Goal: Entertainment & Leisure: Consume media (video, audio)

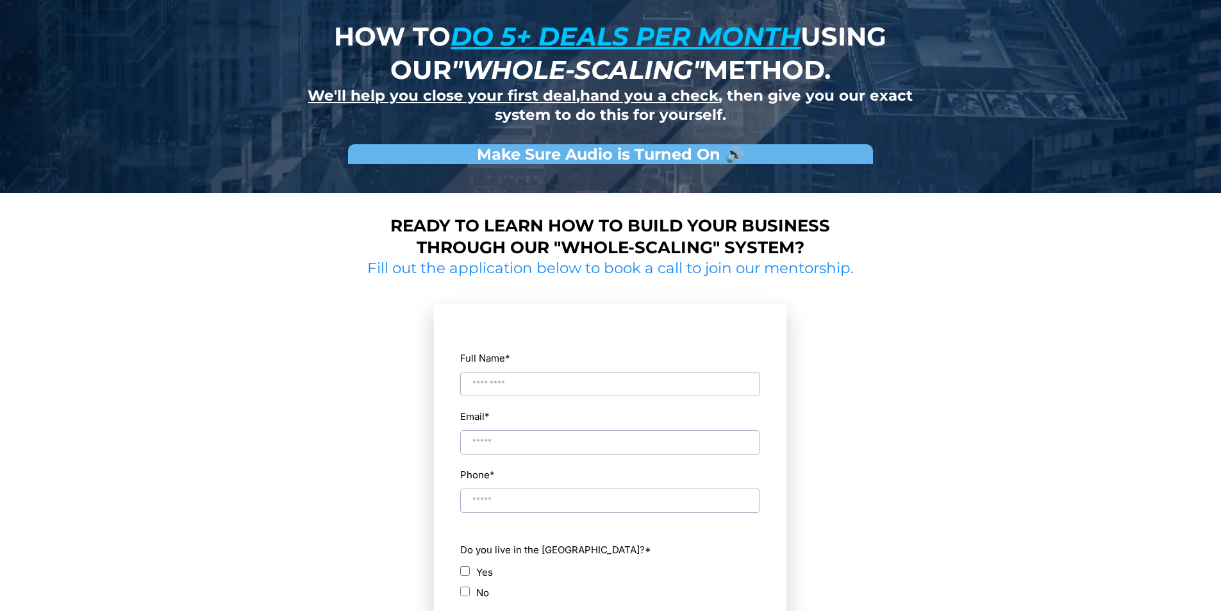
scroll to position [64, 0]
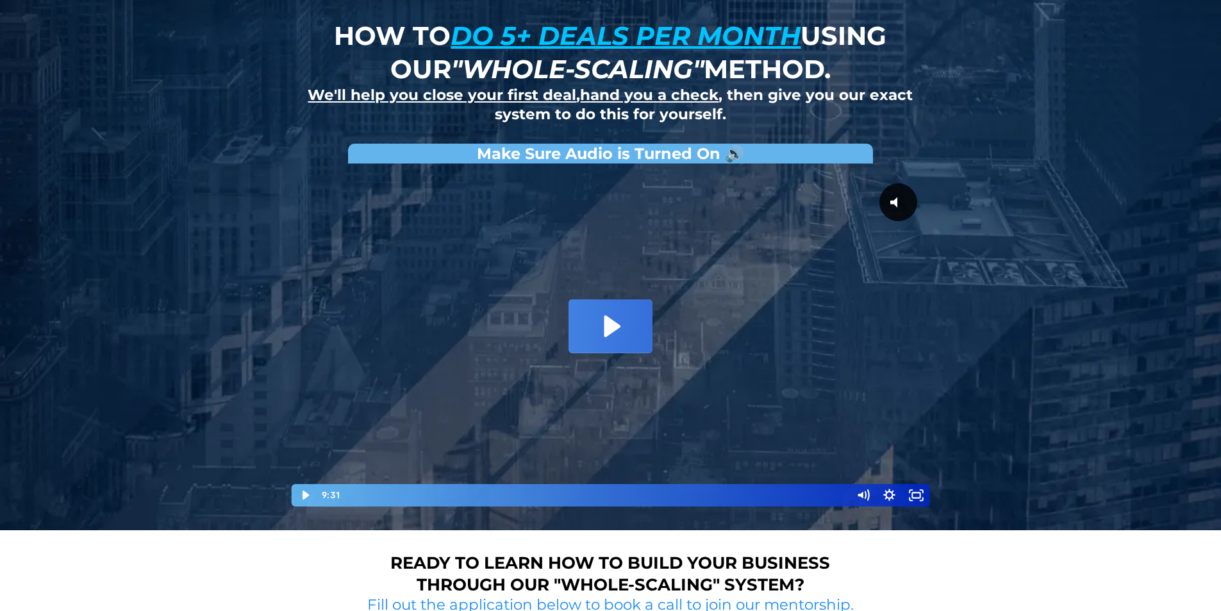
click at [636, 322] on icon "Play Video: David Choi - Whole-Scaling VSL V.2 (short)" at bounding box center [609, 325] width 83 height 53
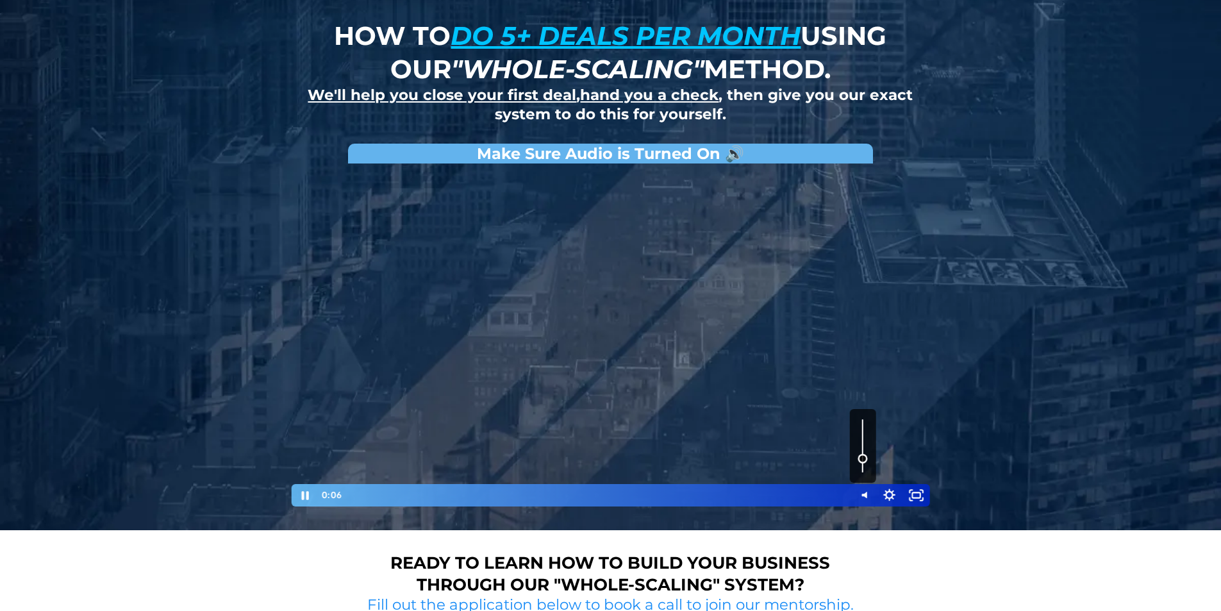
drag, startPoint x: 863, startPoint y: 420, endPoint x: 867, endPoint y: 458, distance: 38.0
click at [867, 458] on div "Volume" at bounding box center [862, 458] width 17 height 17
drag, startPoint x: 431, startPoint y: 312, endPoint x: 650, endPoint y: 315, distance: 219.2
click at [647, 315] on div at bounding box center [610, 339] width 641 height 338
click at [659, 315] on div at bounding box center [610, 339] width 641 height 338
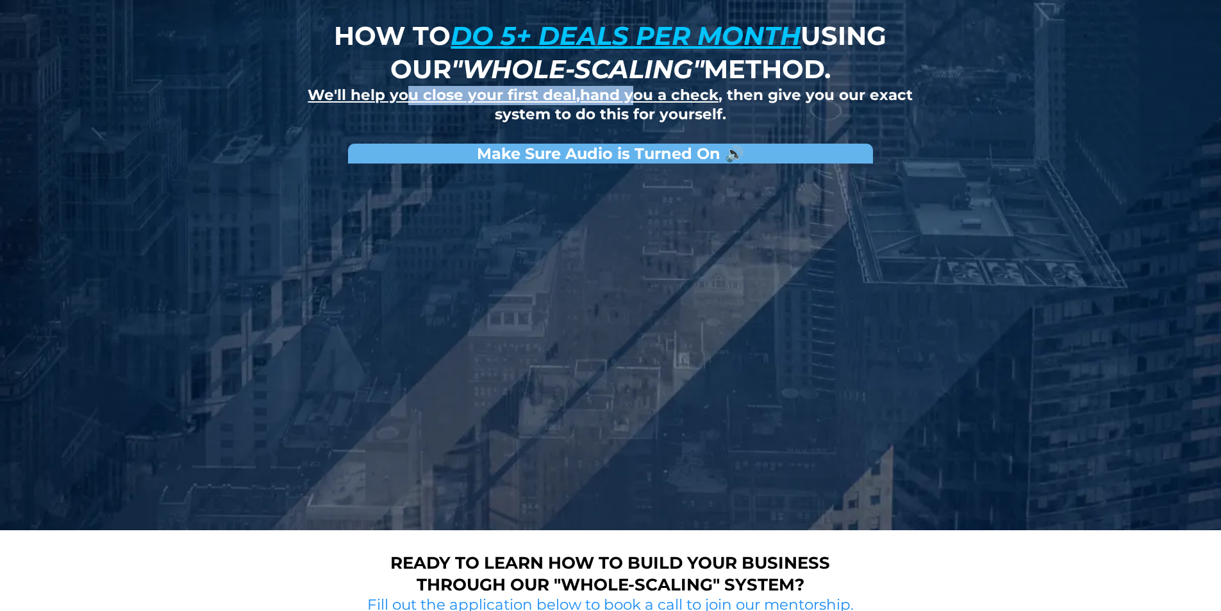
drag, startPoint x: 540, startPoint y: 96, endPoint x: 660, endPoint y: 95, distance: 119.8
click at [633, 97] on strong "We'll help you close your first deal , hand you a check , then give you our exa…" at bounding box center [610, 104] width 605 height 37
click at [661, 95] on u "hand you a check" at bounding box center [649, 95] width 138 height 18
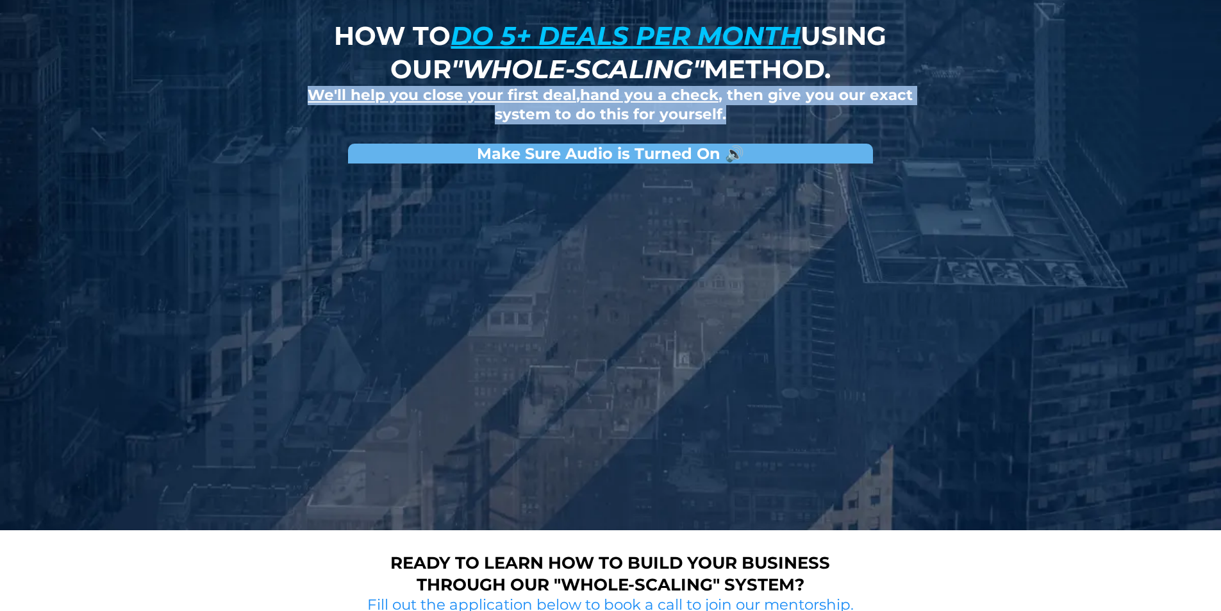
click at [661, 95] on u "hand you a check" at bounding box center [649, 95] width 138 height 18
click at [771, 93] on strong "We'll help you close your first deal , hand you a check , then give you our exa…" at bounding box center [610, 104] width 605 height 37
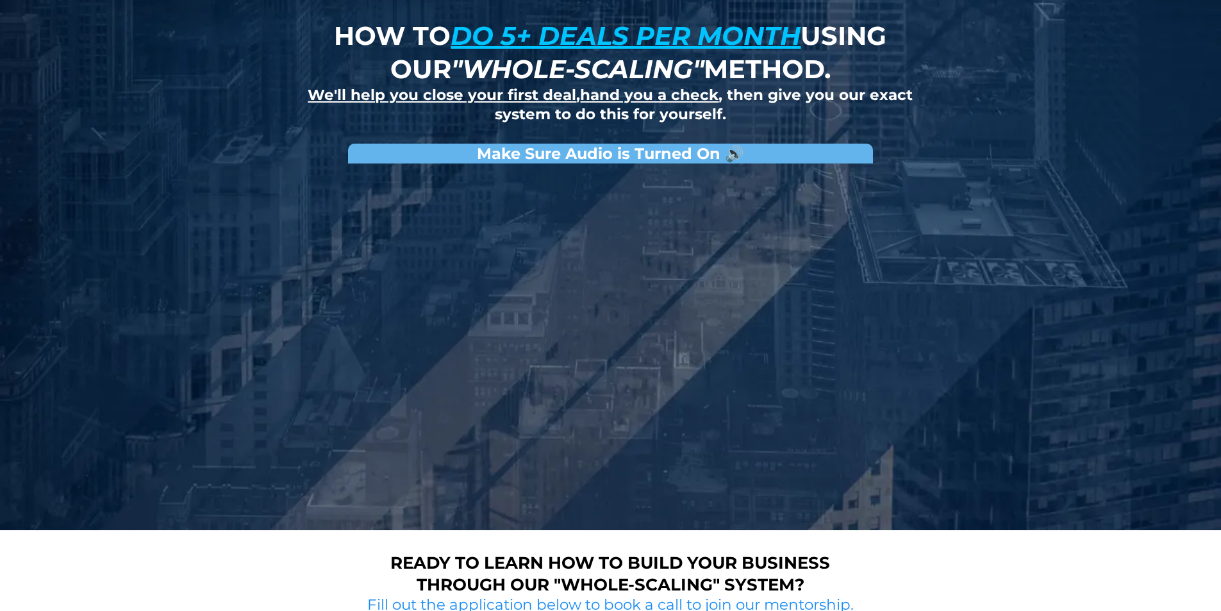
click at [587, 286] on div at bounding box center [610, 339] width 641 height 338
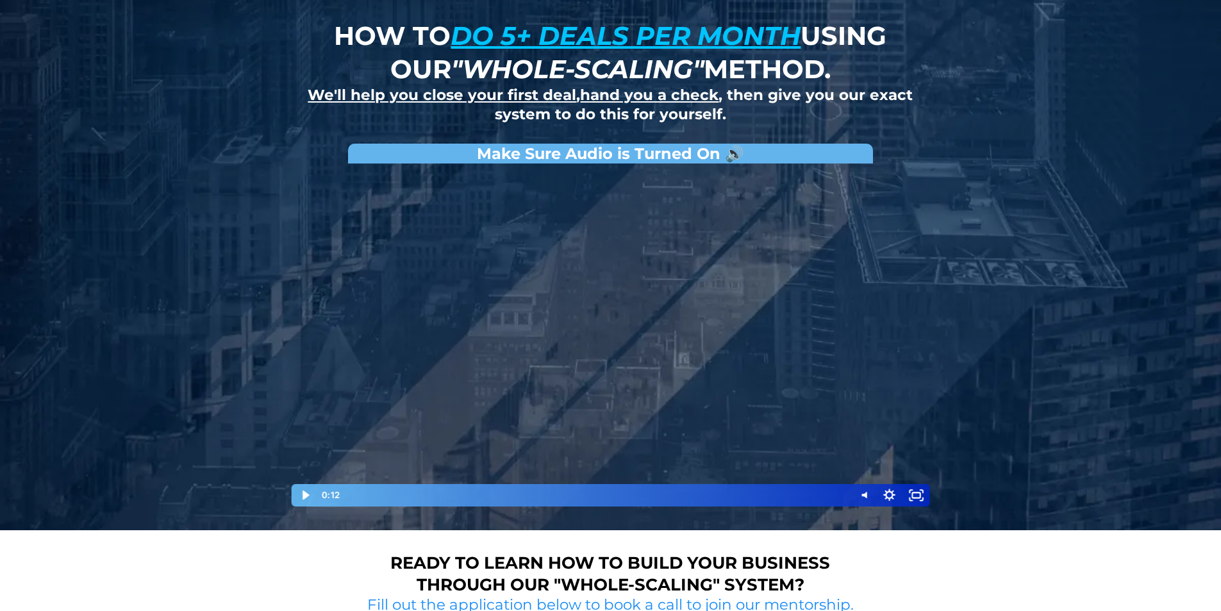
click at [551, 261] on div at bounding box center [610, 339] width 641 height 338
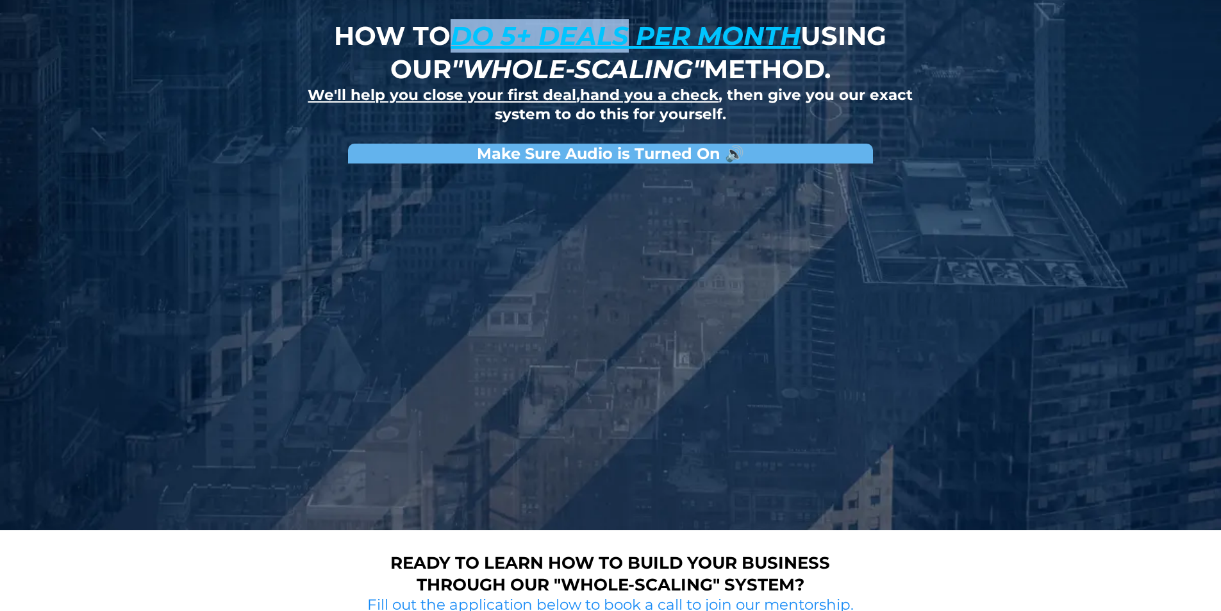
drag, startPoint x: 437, startPoint y: 34, endPoint x: 668, endPoint y: 36, distance: 230.7
click at [660, 38] on strong "How to do 5+ deals per month using our "whole-scaling" method." at bounding box center [610, 52] width 552 height 65
click at [668, 36] on u "do 5+ deals per month" at bounding box center [625, 35] width 350 height 31
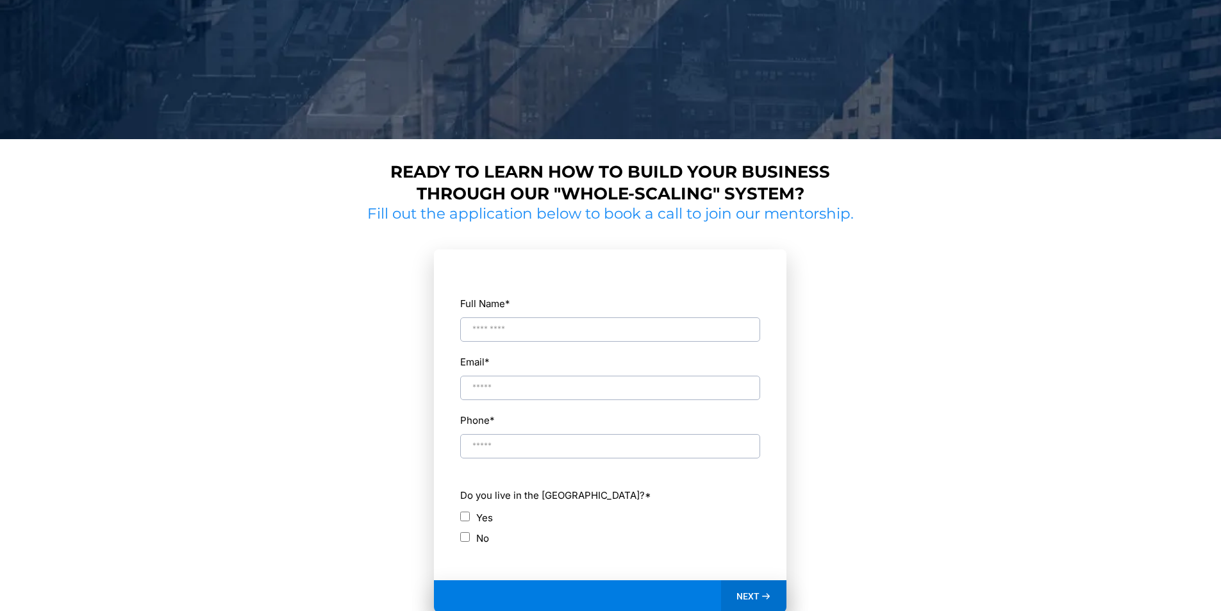
scroll to position [577, 0]
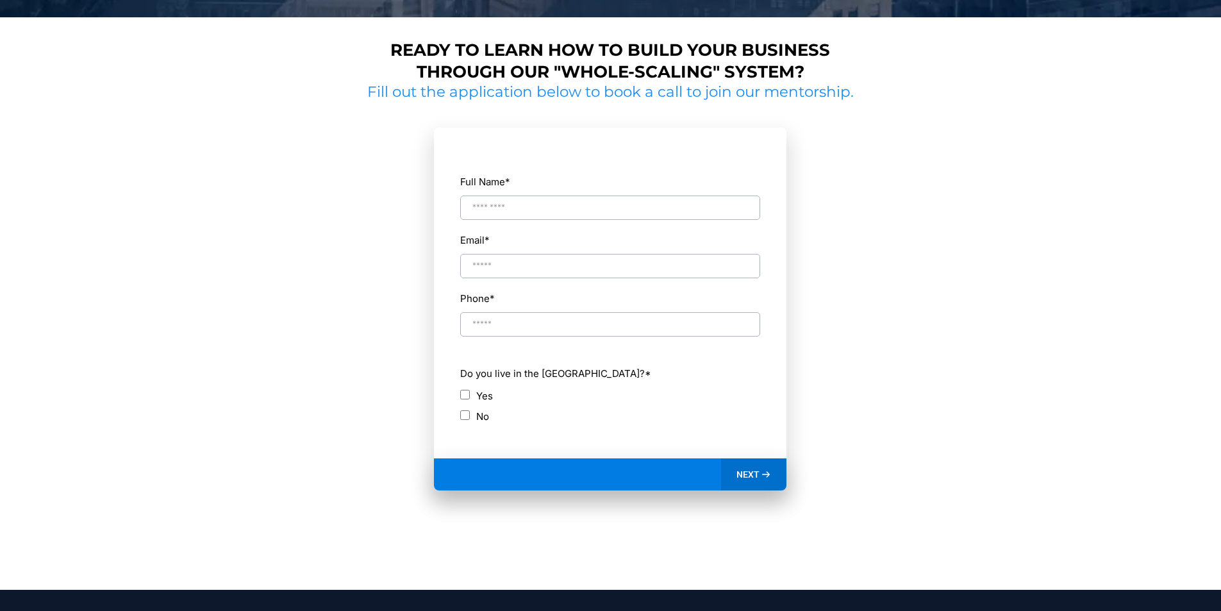
click at [485, 419] on label "No" at bounding box center [482, 416] width 13 height 17
click at [484, 400] on label "Yes" at bounding box center [484, 395] width 17 height 17
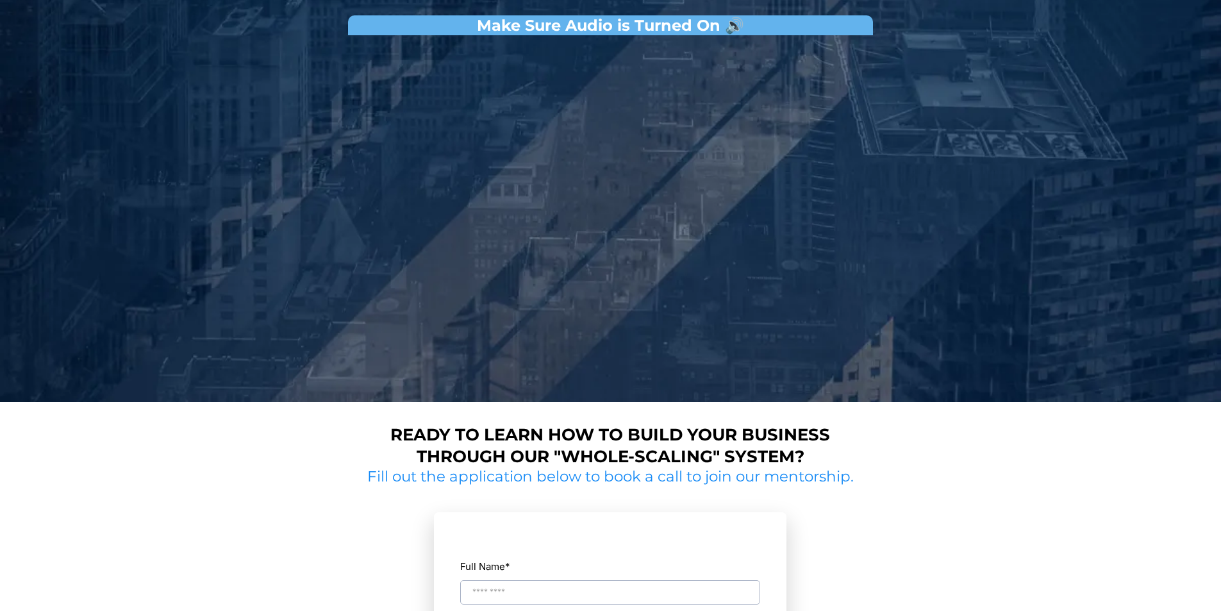
scroll to position [128, 0]
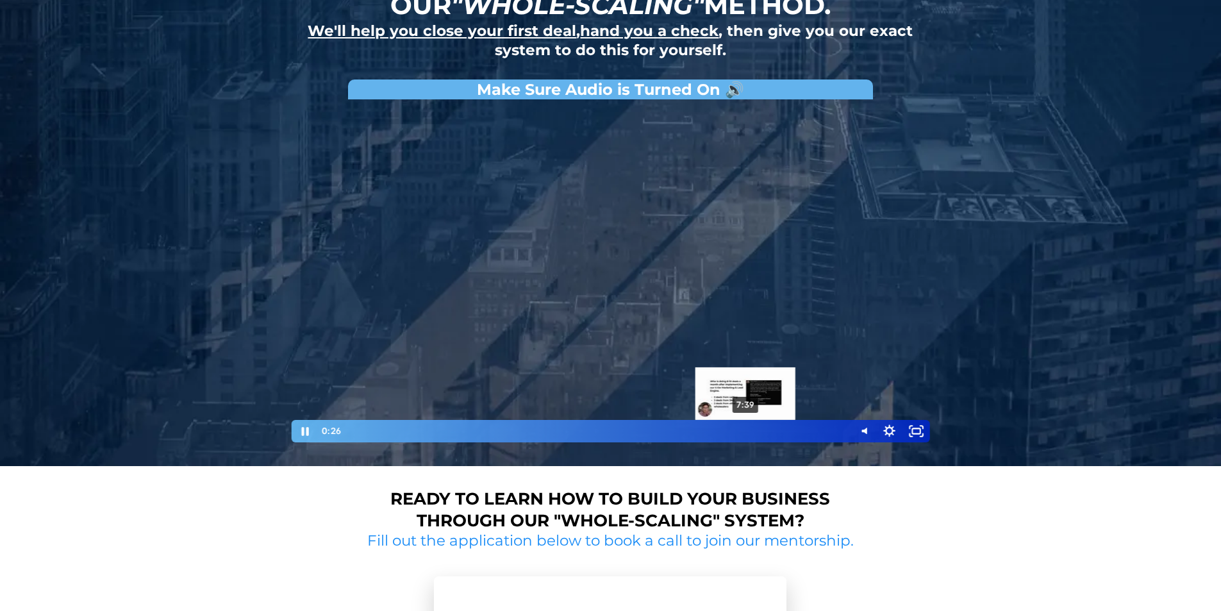
click at [746, 428] on div "7:39" at bounding box center [595, 431] width 493 height 22
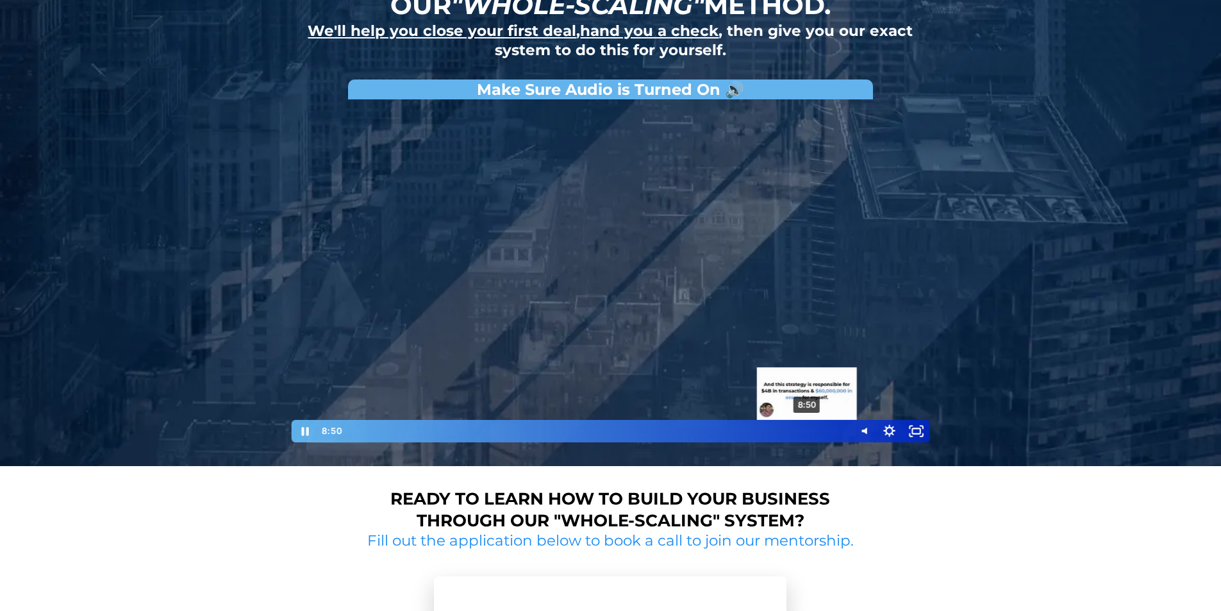
click at [807, 430] on div "8:50" at bounding box center [595, 431] width 493 height 22
click at [794, 359] on div at bounding box center [610, 275] width 641 height 338
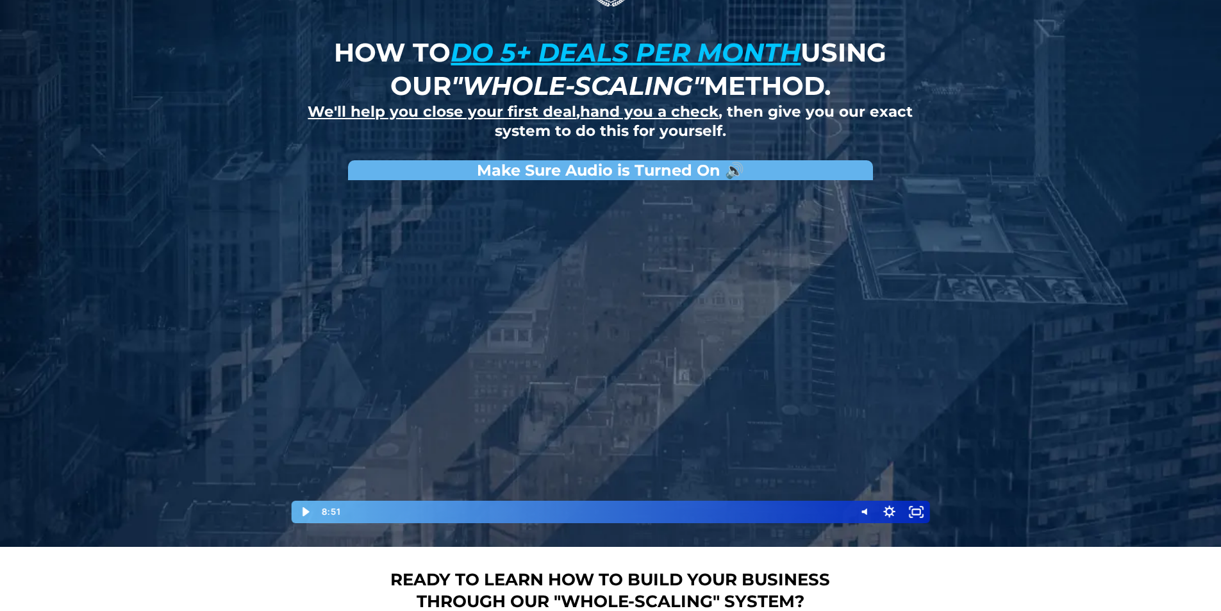
scroll to position [0, 0]
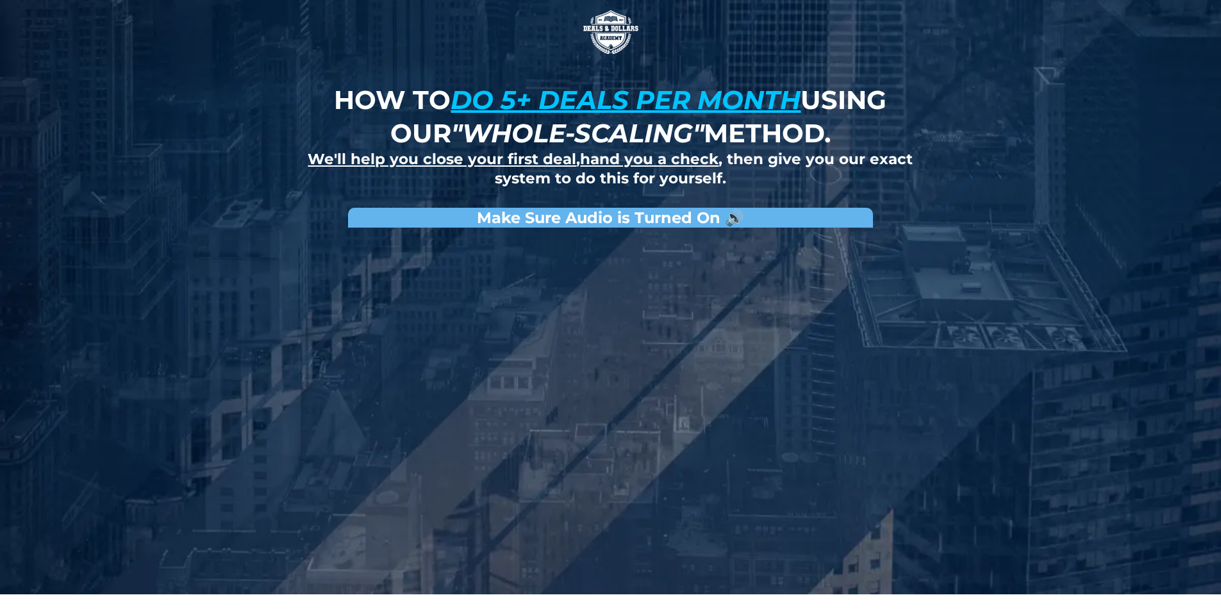
click at [604, 29] on img at bounding box center [611, 32] width 64 height 64
